Goal: Obtain resource: Obtain resource

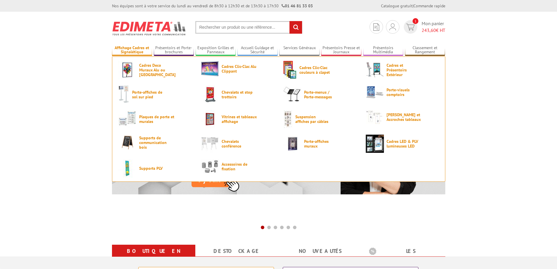
click at [142, 48] on link "Affichage Cadres et Signalétique" at bounding box center [132, 50] width 40 height 10
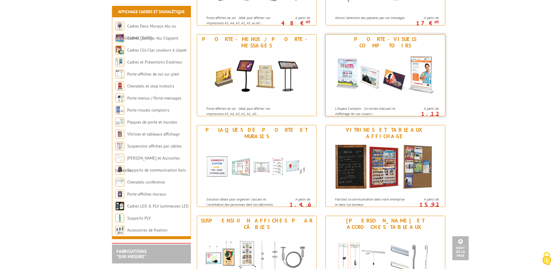
scroll to position [380, 0]
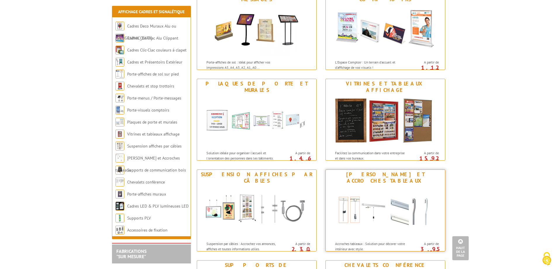
click at [371, 246] on link "Cimaises et Accroches tableaux Accroches tableaux : Solution pour décorer votre…" at bounding box center [386, 210] width 120 height 82
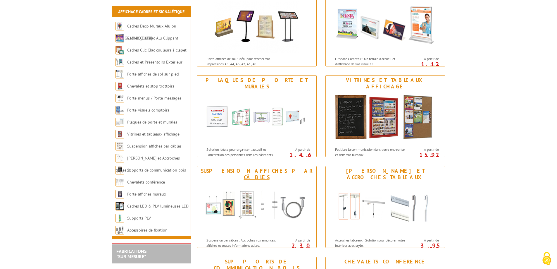
click at [297, 202] on img at bounding box center [257, 208] width 108 height 53
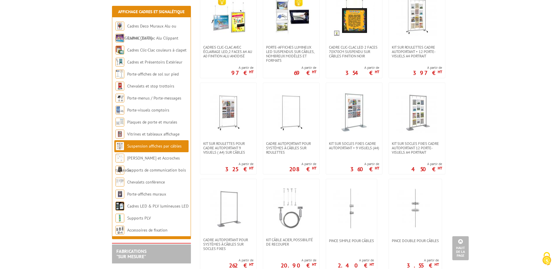
scroll to position [410, 0]
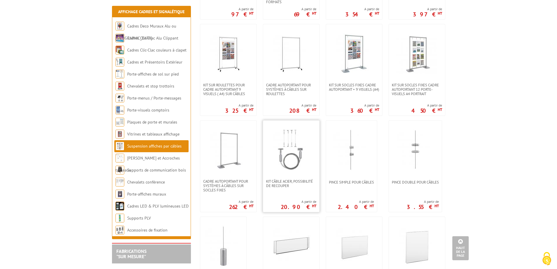
click at [270, 190] on div "Kit Câble acier, possibilité de recouper A partir de 20.90 € HT" at bounding box center [291, 166] width 57 height 92
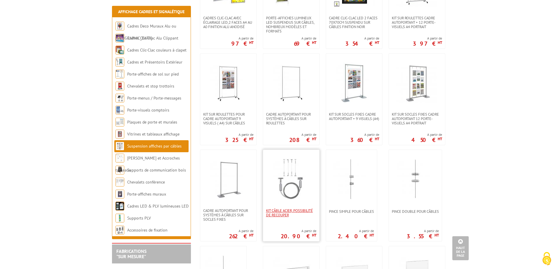
click at [287, 211] on span "Kit Câble acier, possibilité de recouper" at bounding box center [291, 212] width 50 height 9
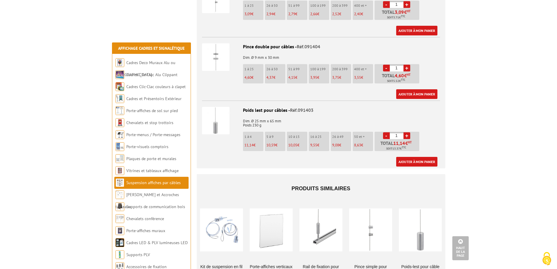
scroll to position [410, 0]
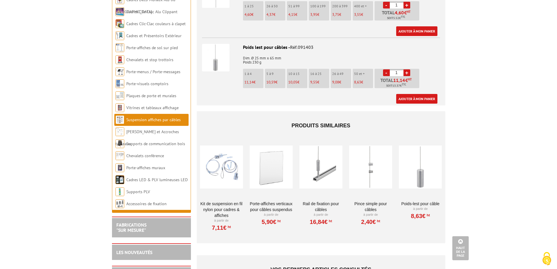
click at [305, 202] on link "Rail de fixation pour câbles" at bounding box center [321, 207] width 43 height 12
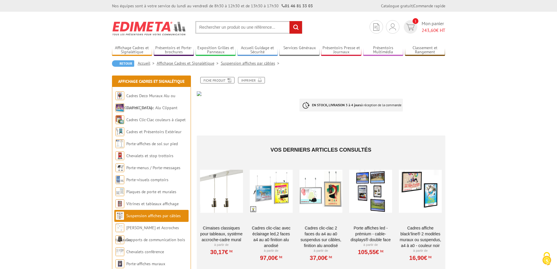
click at [322, 103] on strong "EN STOCK, LIVRAISON 3 à 4 jours" at bounding box center [336, 105] width 49 height 4
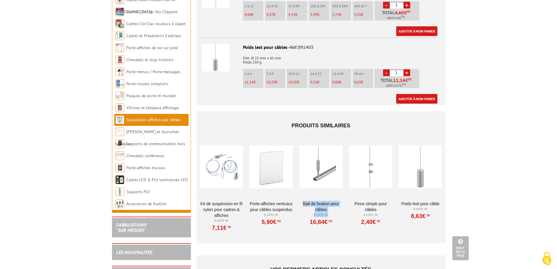
drag, startPoint x: 328, startPoint y: 212, endPoint x: 303, endPoint y: 197, distance: 29.1
click at [303, 197] on li "Rail de fixation pour câbles À partir de 16,84€ HT" at bounding box center [321, 182] width 44 height 88
copy div "Rail de fixation pour câbles À partir de"
click at [318, 162] on div at bounding box center [321, 167] width 43 height 59
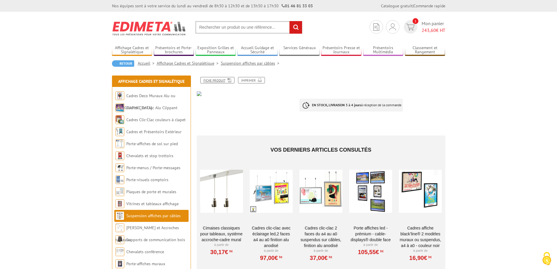
click at [221, 78] on link "Fiche produit" at bounding box center [217, 80] width 34 height 6
click at [245, 83] on link "Imprimer" at bounding box center [251, 80] width 27 height 6
